Goal: Task Accomplishment & Management: Manage account settings

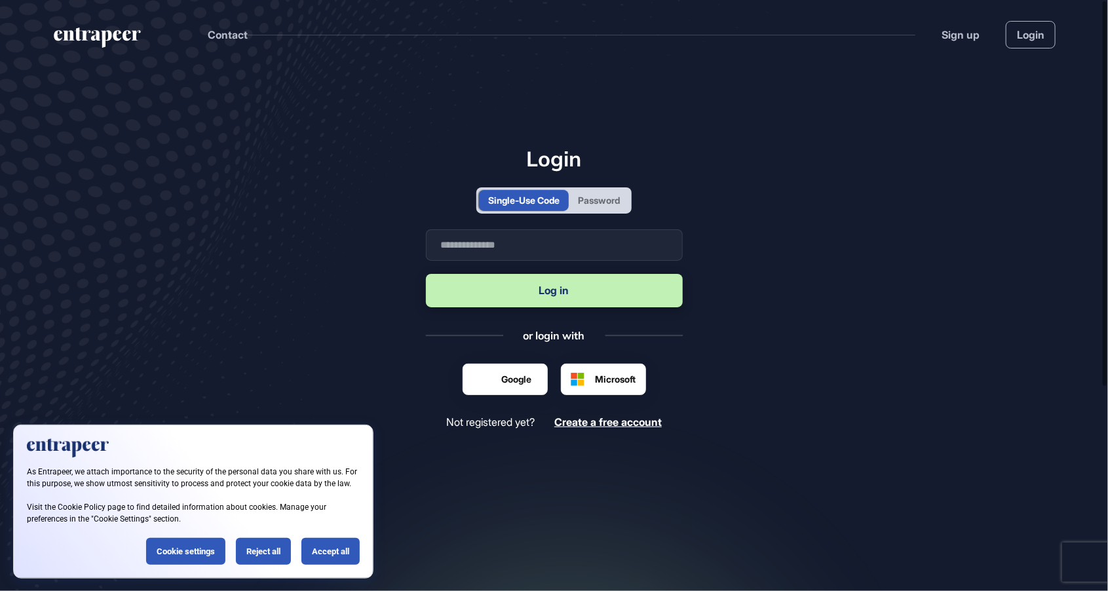
click at [605, 207] on div "Password" at bounding box center [599, 200] width 42 height 14
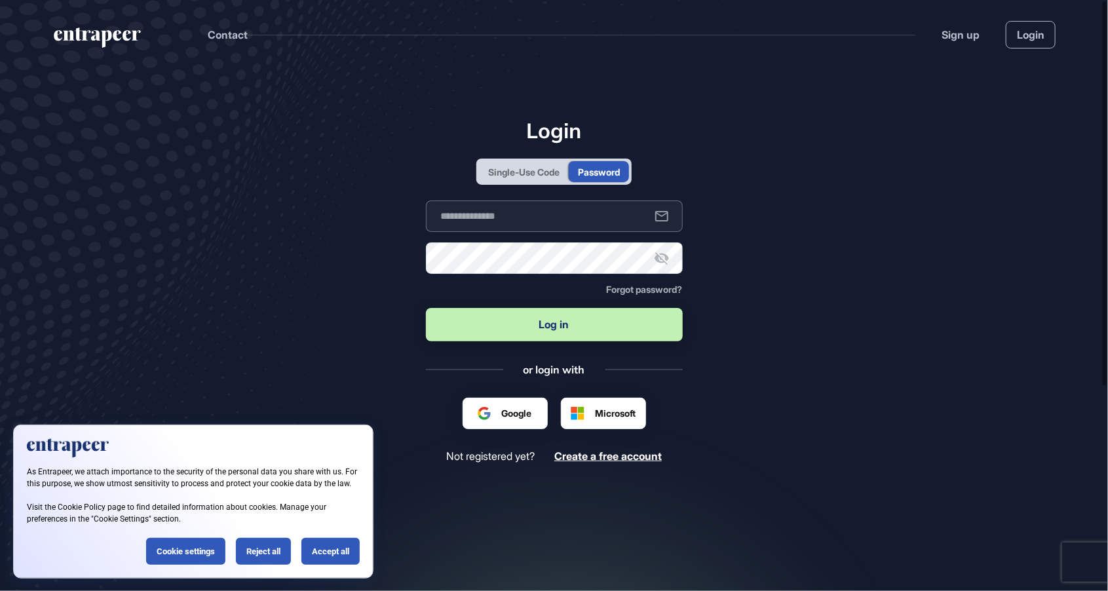
click at [576, 232] on input "text" at bounding box center [554, 215] width 257 height 31
type input "**********"
click at [426, 308] on button "Log in" at bounding box center [554, 324] width 257 height 33
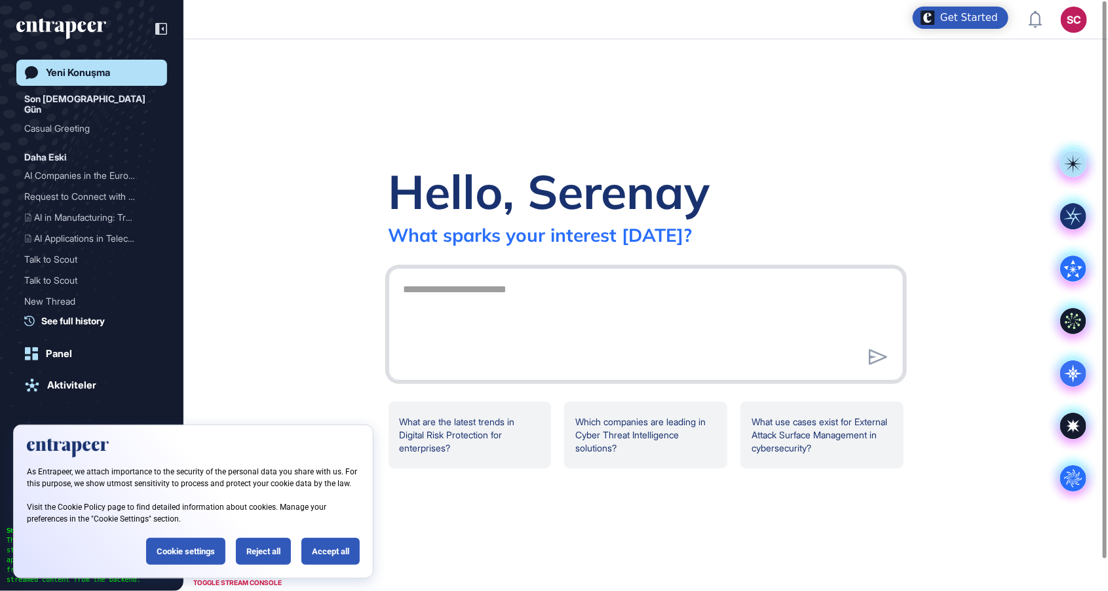
scroll to position [1, 1]
click at [1090, 24] on header "SC Admin Dashboard Dashboard Profile My Content Request More Data" at bounding box center [554, 19] width 1108 height 39
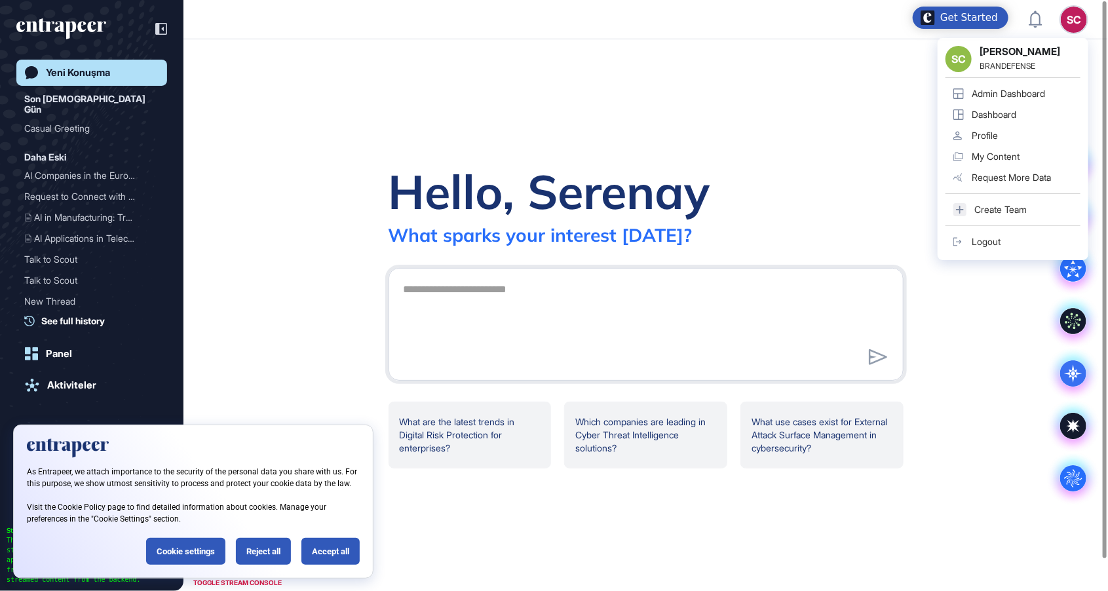
click at [1072, 18] on div "SC" at bounding box center [1073, 20] width 26 height 26
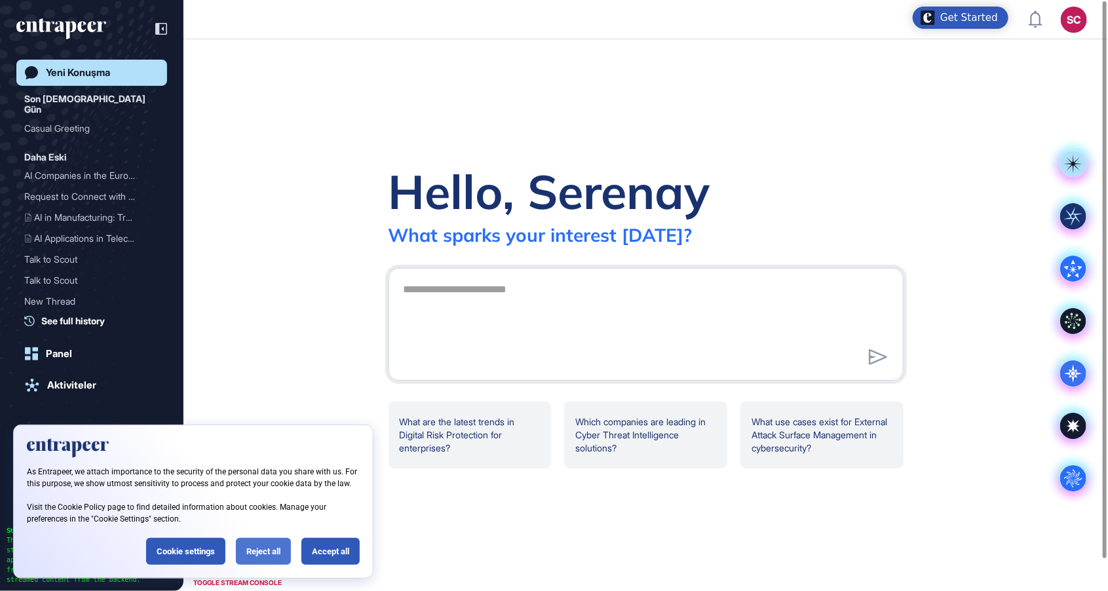
click at [276, 557] on div "Reject all" at bounding box center [263, 551] width 55 height 27
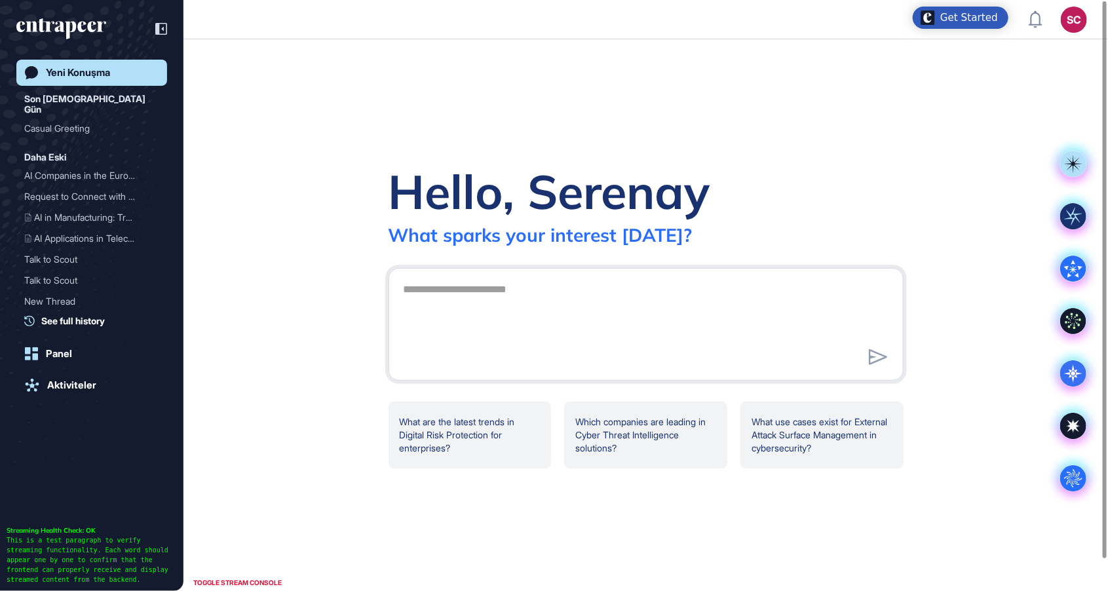
click at [1075, 22] on div "SC" at bounding box center [1073, 20] width 26 height 26
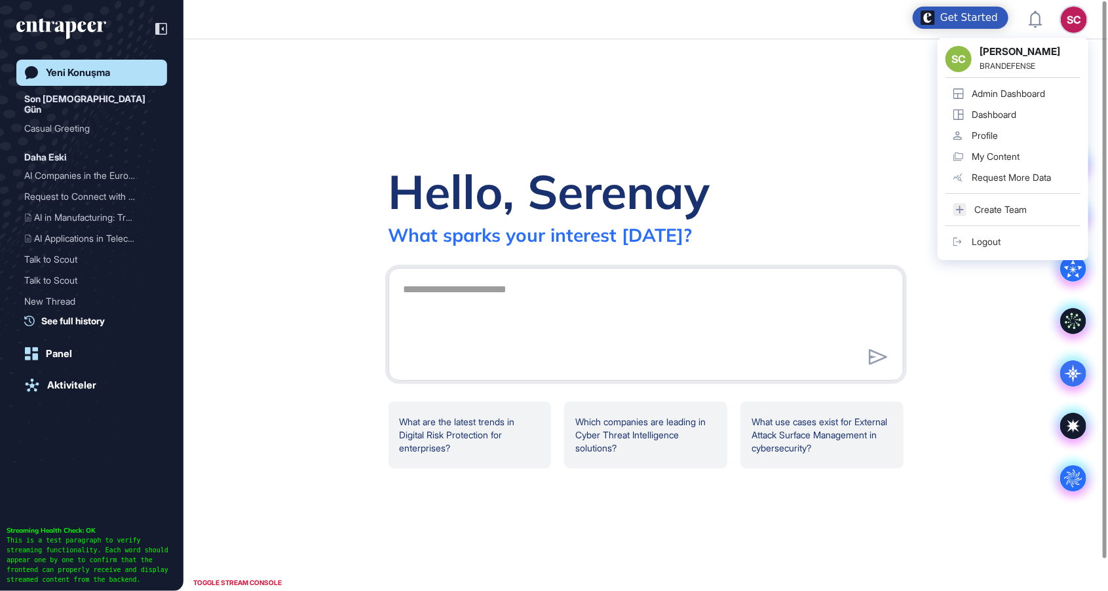
click at [1037, 98] on div "Admin Dashboard" at bounding box center [1007, 93] width 73 height 10
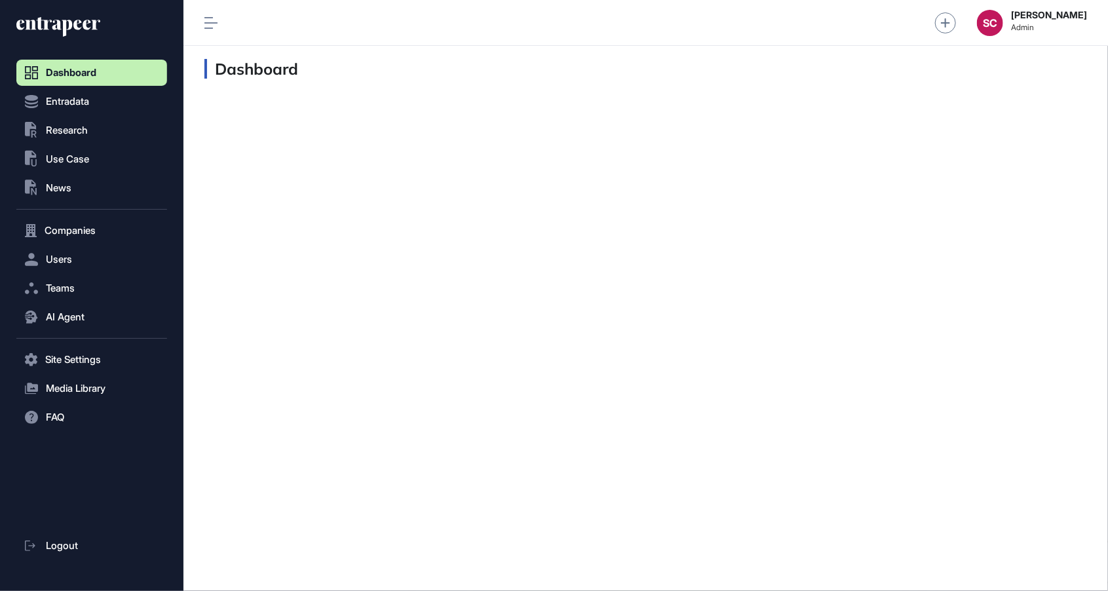
scroll to position [1, 1]
click at [86, 312] on button "AI Agent" at bounding box center [91, 317] width 151 height 26
click at [80, 370] on span "Messages" at bounding box center [64, 368] width 42 height 10
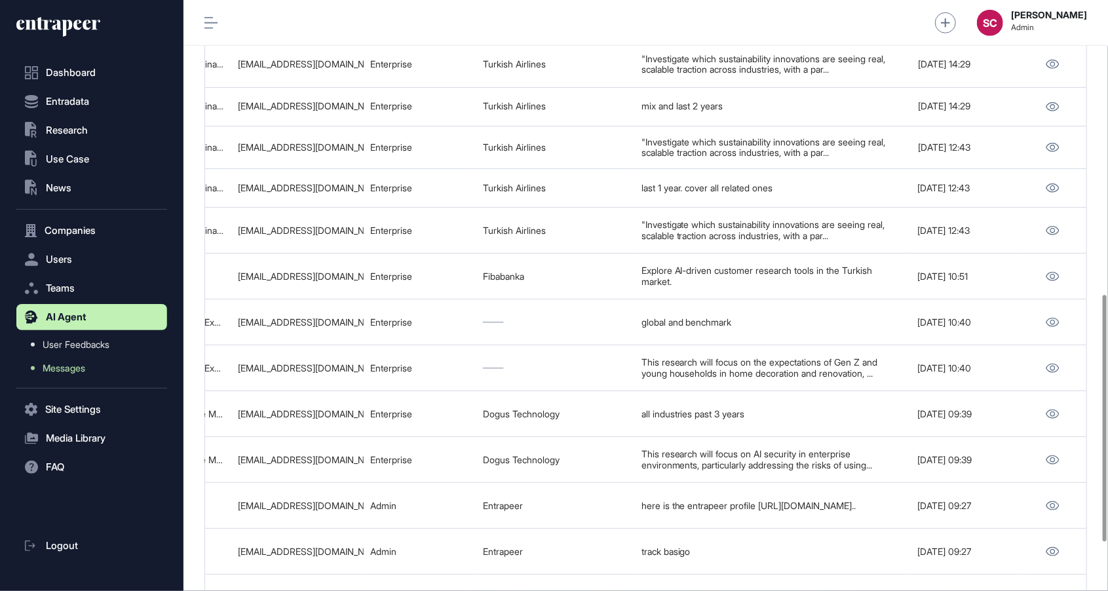
scroll to position [909, 0]
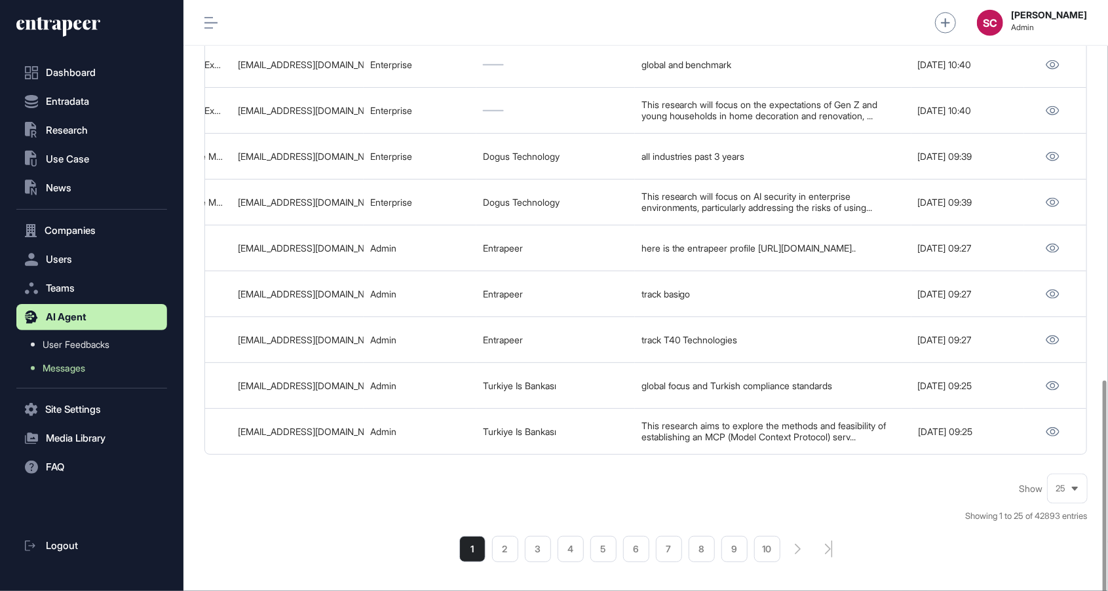
click at [1067, 493] on div "25" at bounding box center [1066, 489] width 39 height 26
click at [1067, 439] on li "50" at bounding box center [1066, 439] width 31 height 26
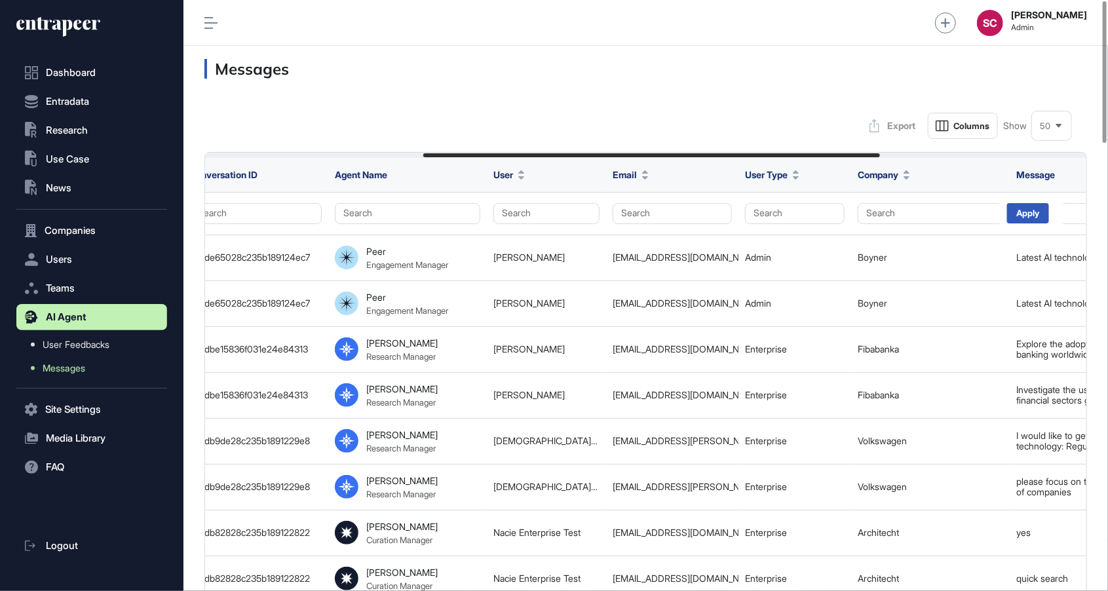
scroll to position [0, 446]
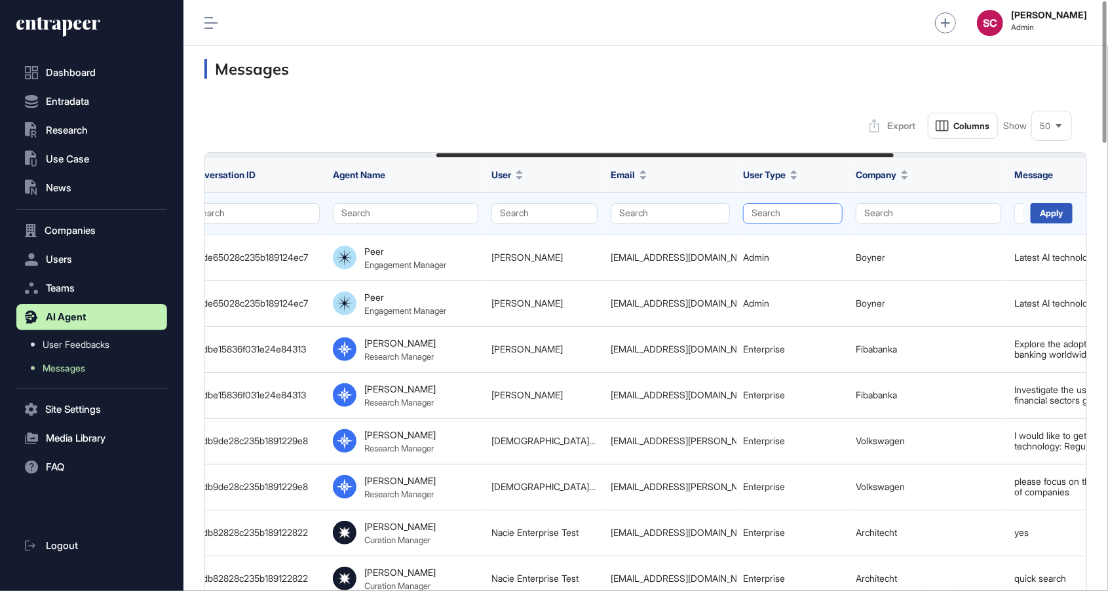
click at [821, 211] on button "Search" at bounding box center [793, 213] width 100 height 21
click at [804, 234] on div "Enterprise" at bounding box center [789, 238] width 77 height 18
click at [1053, 217] on div "Apply" at bounding box center [1051, 213] width 42 height 20
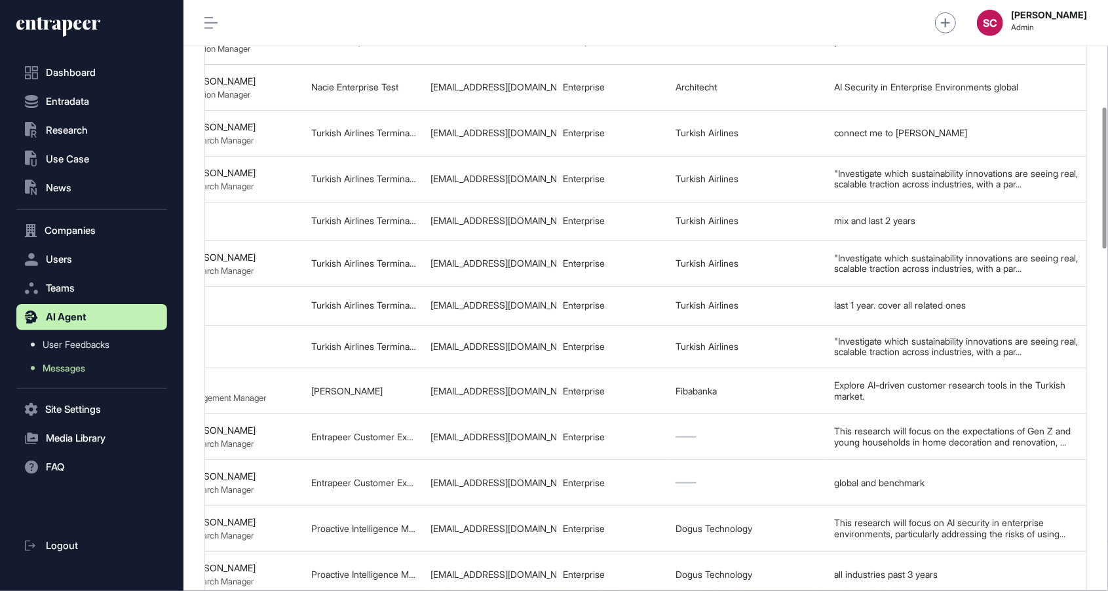
scroll to position [0, 627]
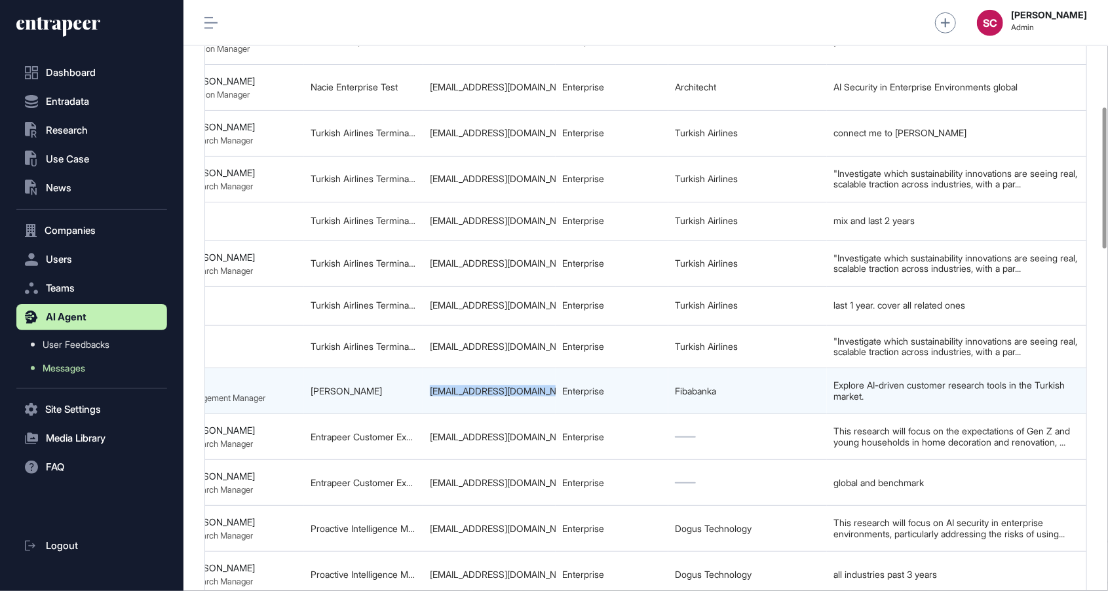
drag, startPoint x: 425, startPoint y: 384, endPoint x: 554, endPoint y: 387, distance: 129.1
click at [554, 387] on td "ozgurtaylan.celik@fibabanka.com.tr" at bounding box center [489, 391] width 132 height 46
copy div "ozgurtaylan.celik@fibabanka"
copy tr "Ozgur Taylan"
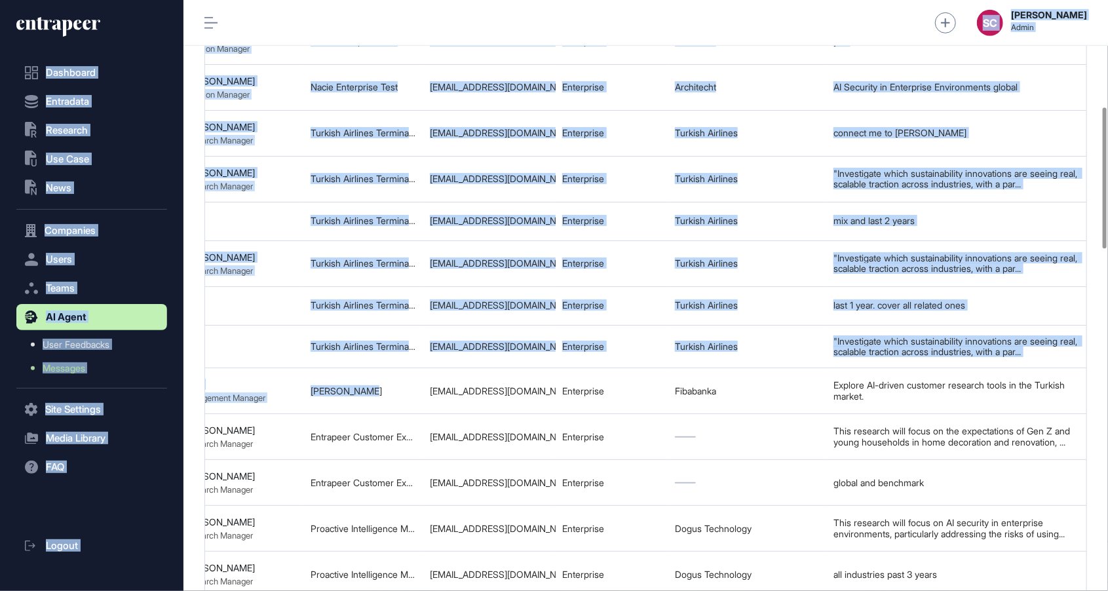
scroll to position [0, 0]
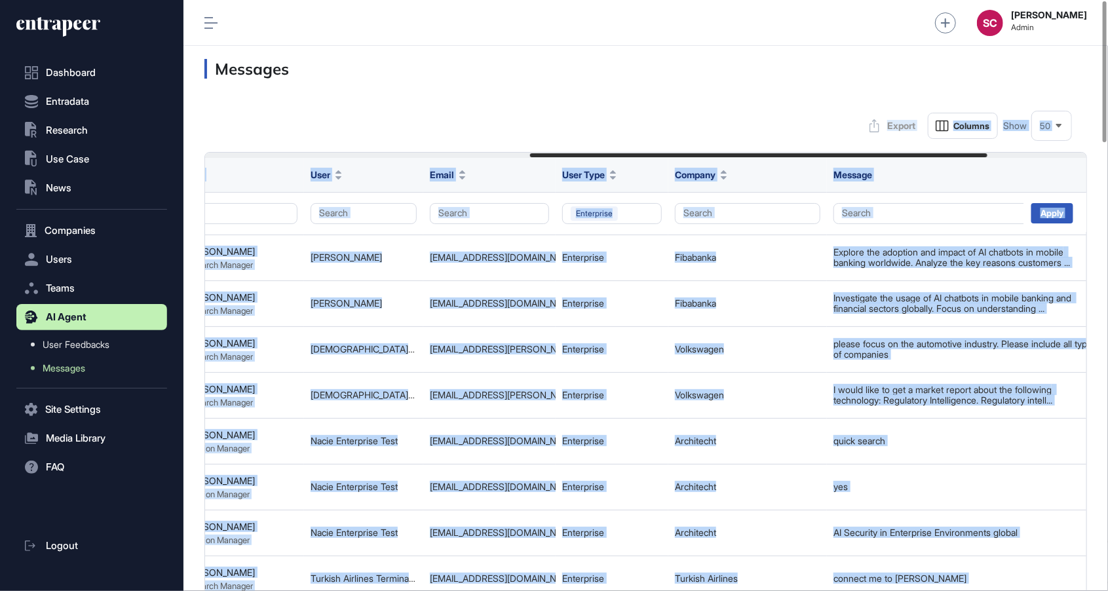
drag, startPoint x: 382, startPoint y: 388, endPoint x: 419, endPoint y: 115, distance: 275.7
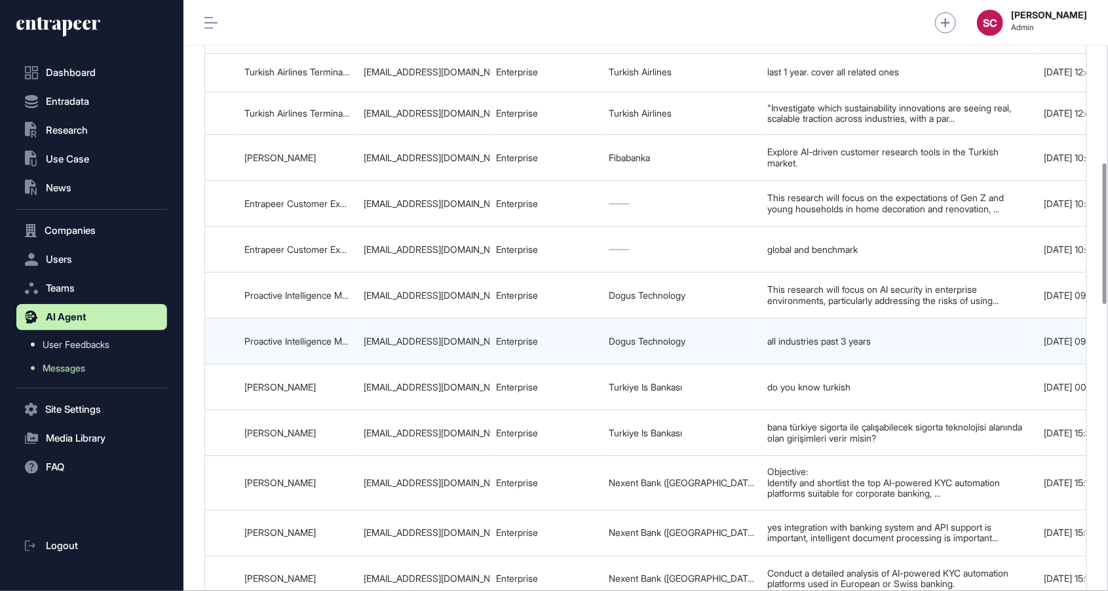
scroll to position [0, 819]
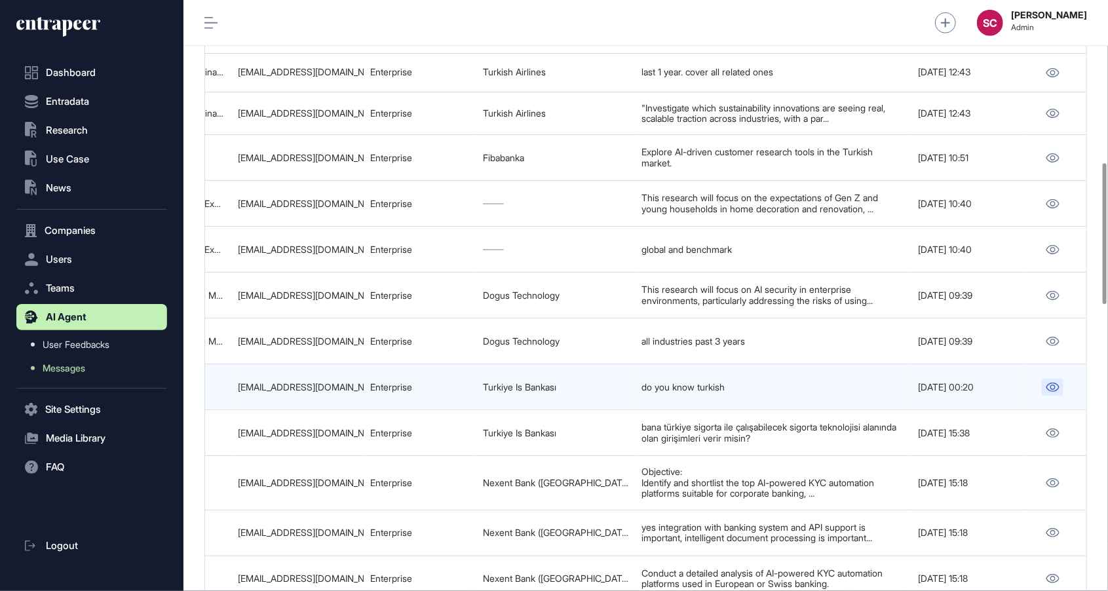
click at [1061, 379] on link at bounding box center [1052, 387] width 22 height 17
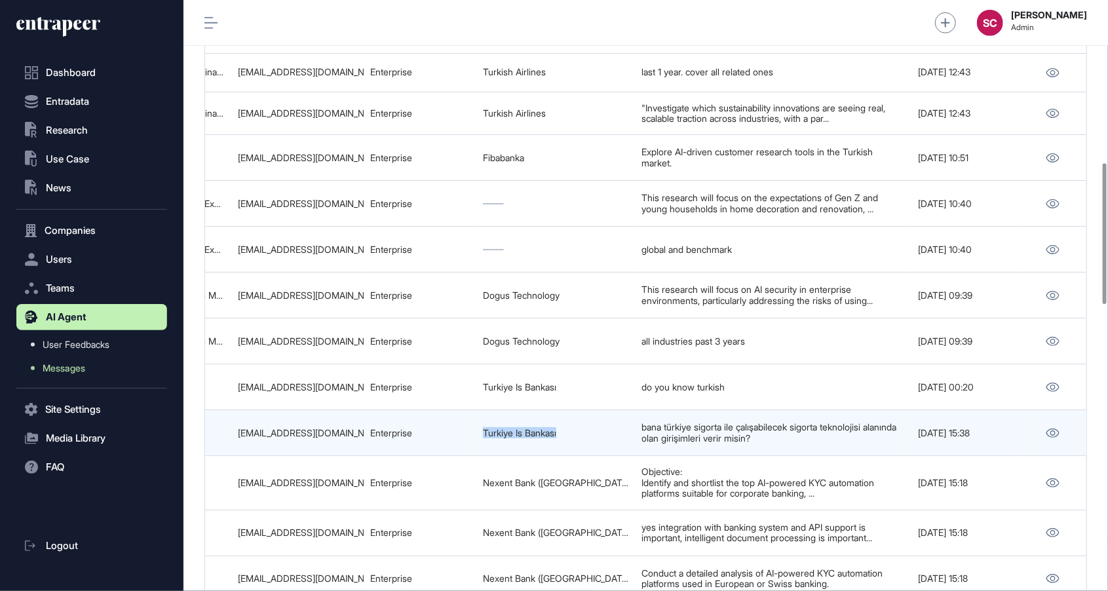
drag, startPoint x: 584, startPoint y: 423, endPoint x: 444, endPoint y: 429, distance: 140.3
click at [444, 429] on tr "68ac596028c235b18910e5ee Türkiye Sigorta ile İşbirliği Yapabilecek Sigorta Tekn…" at bounding box center [236, 433] width 1701 height 46
copy tr "Turkiye Is Bankası"
click at [444, 429] on td "Enterprise" at bounding box center [419, 433] width 113 height 46
drag, startPoint x: 365, startPoint y: 424, endPoint x: 222, endPoint y: 428, distance: 142.8
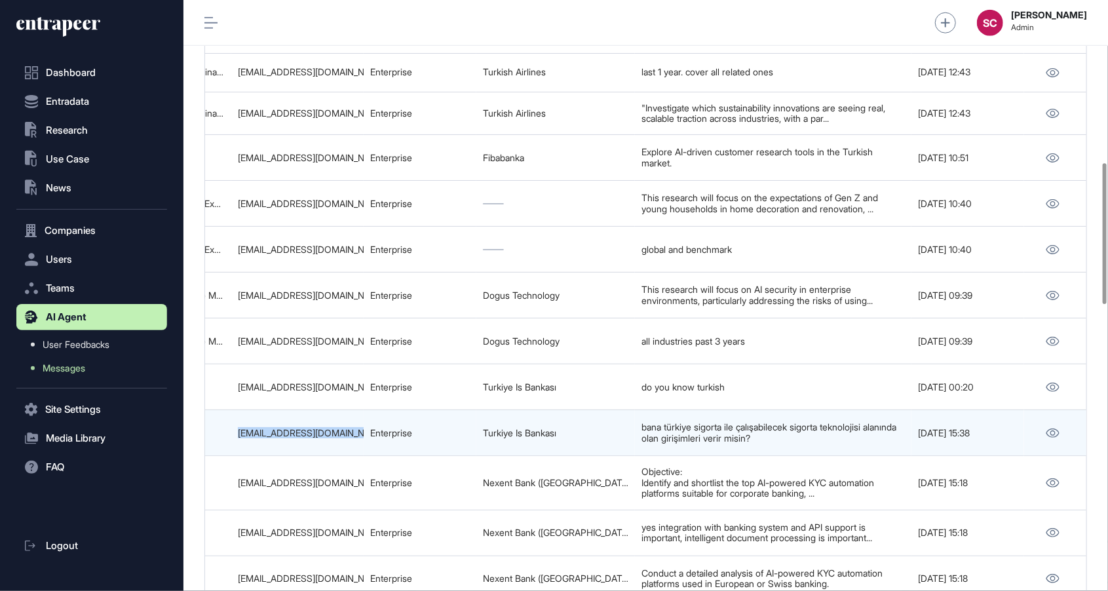
click at [222, 428] on tr "68ac596028c235b18910e5ee Türkiye Sigorta ile İşbirliği Yapabilecek Sigorta Tekn…" at bounding box center [236, 433] width 1701 height 46
copy tr "Eren Erkoçkar eren.erkockar@isbank.com.tr"
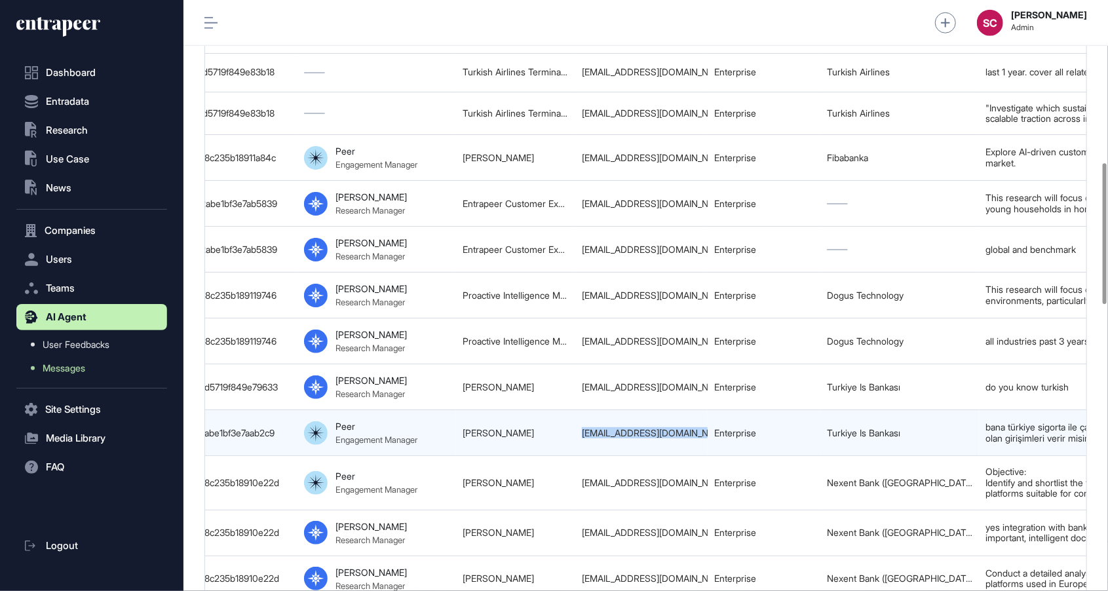
scroll to position [0, 472]
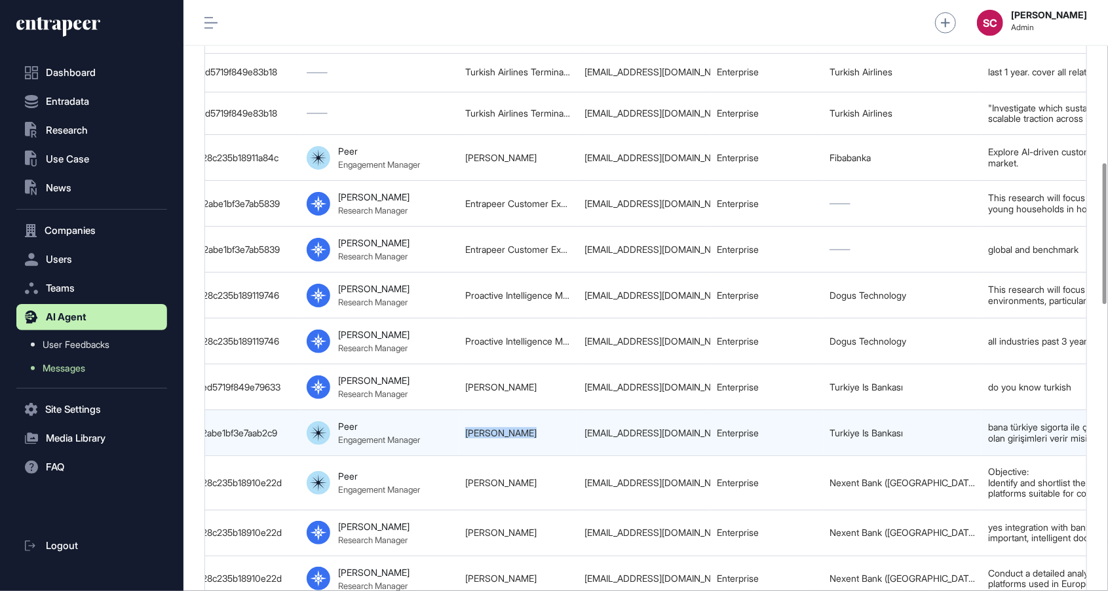
drag, startPoint x: 546, startPoint y: 419, endPoint x: 460, endPoint y: 421, distance: 85.8
click at [460, 421] on td "Eren Erkoçkar" at bounding box center [517, 433] width 119 height 46
copy link "Eren Erkoçkar"
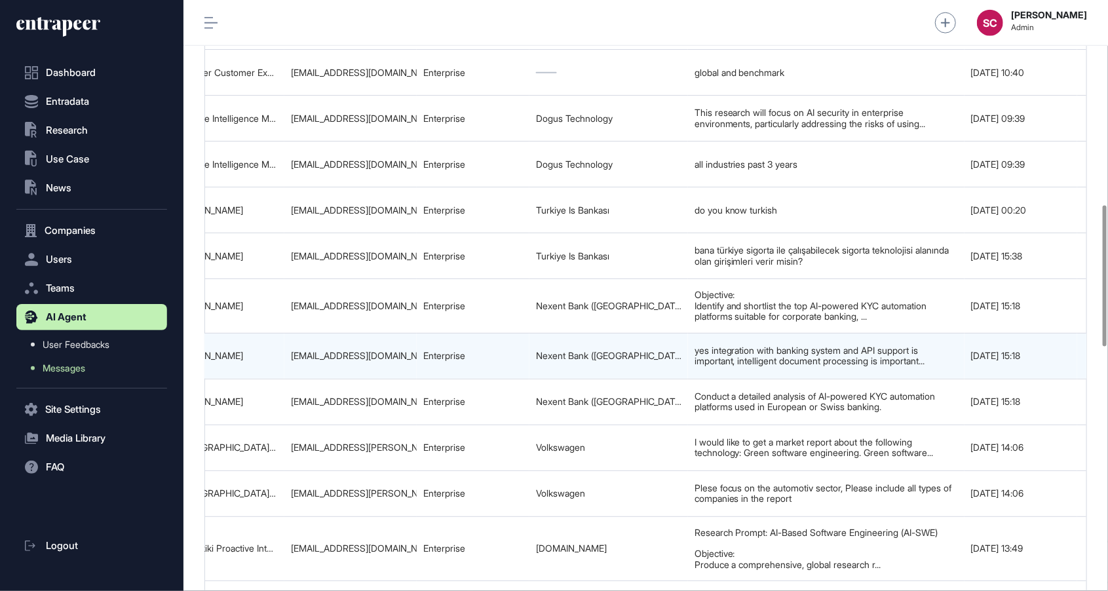
scroll to position [0, 819]
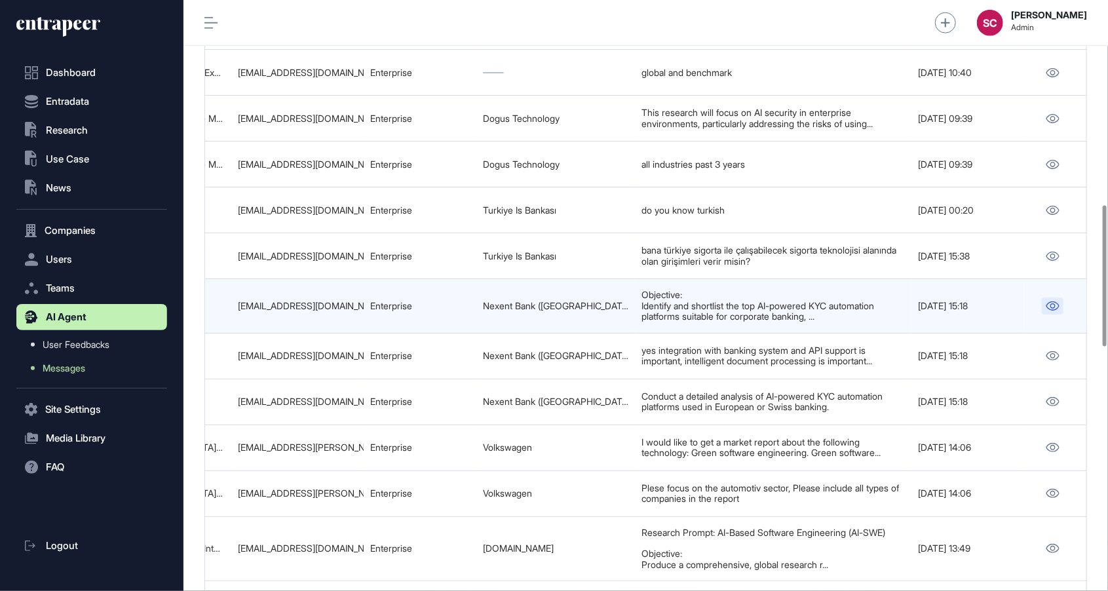
click at [1051, 301] on link at bounding box center [1052, 305] width 22 height 17
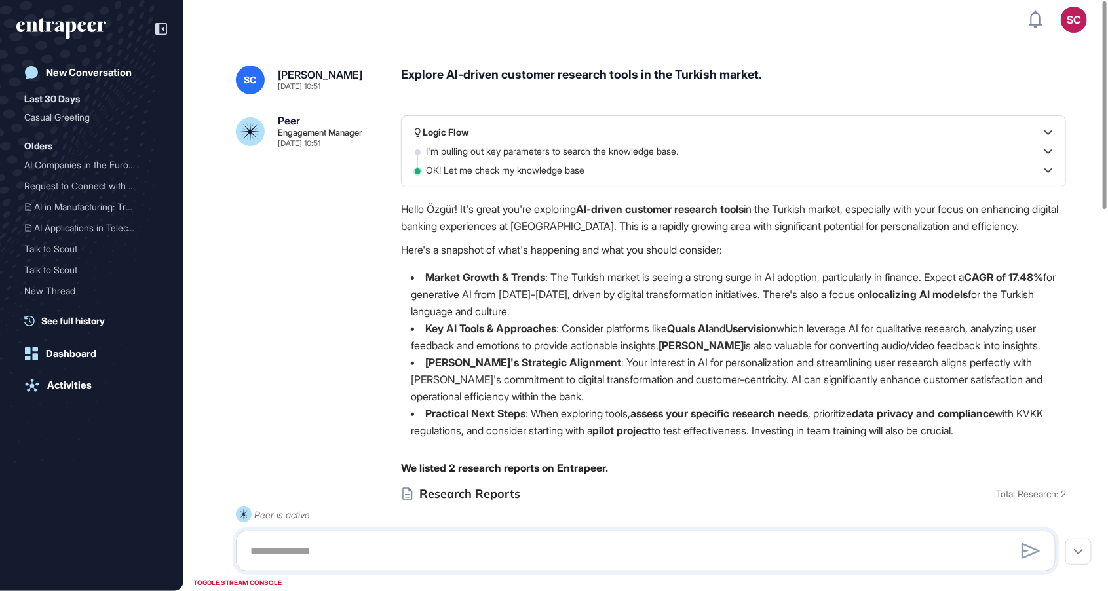
click at [607, 73] on div "Explore AI-driven customer research tools in the Turkish market." at bounding box center [733, 79] width 665 height 29
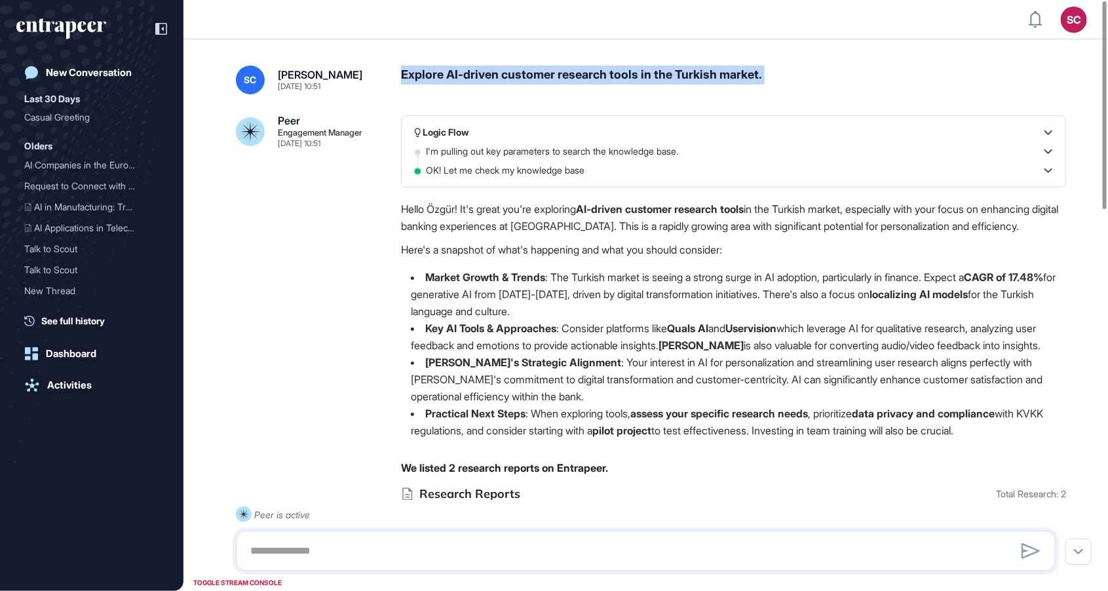
click at [607, 73] on div "Explore AI-driven customer research tools in the Turkish market." at bounding box center [733, 79] width 665 height 29
copy div "Explore AI-driven customer research tools in the Turkish market."
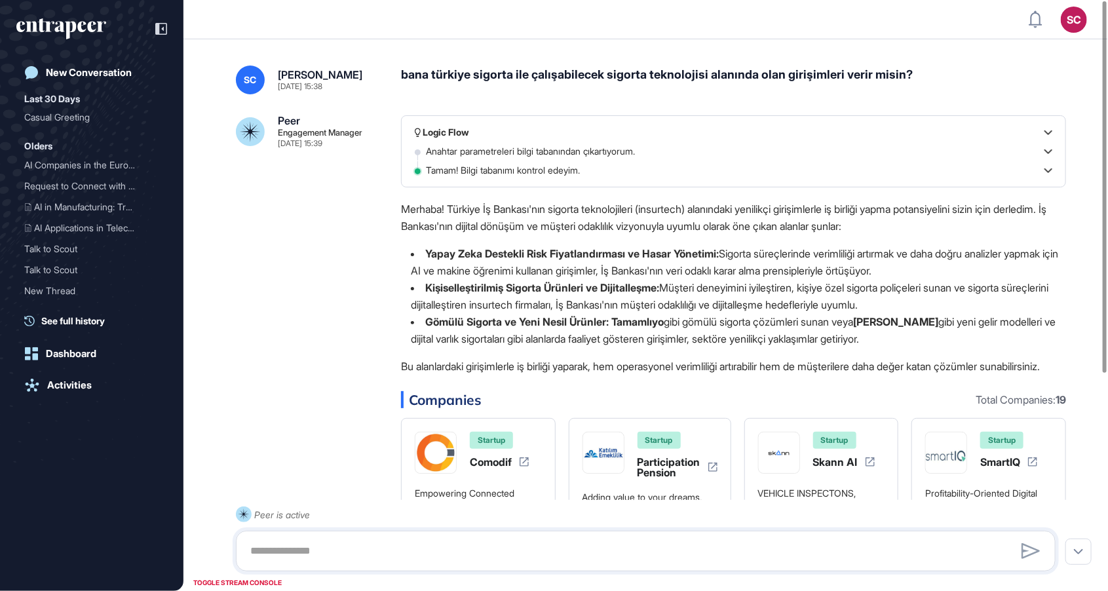
click at [568, 77] on div "bana türkiye sigorta ile çalışabilecek sigorta teknolojisi alanında olan girişi…" at bounding box center [733, 79] width 665 height 29
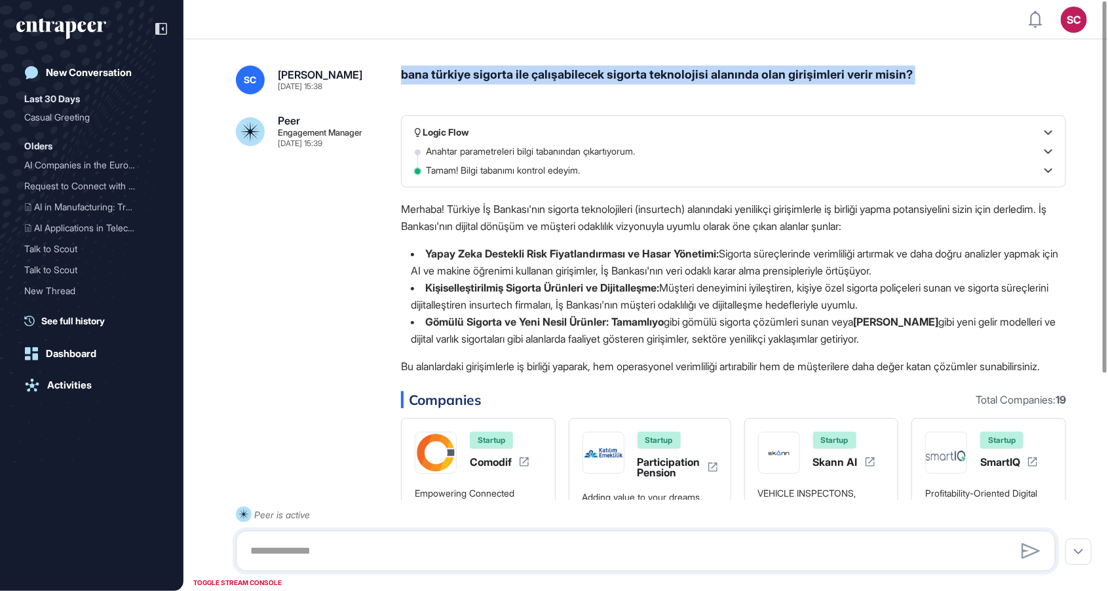
copy div "bana türkiye sigorta ile çalışabilecek sigorta teknolojisi alanında olan girişi…"
